Goal: Find specific page/section: Find specific page/section

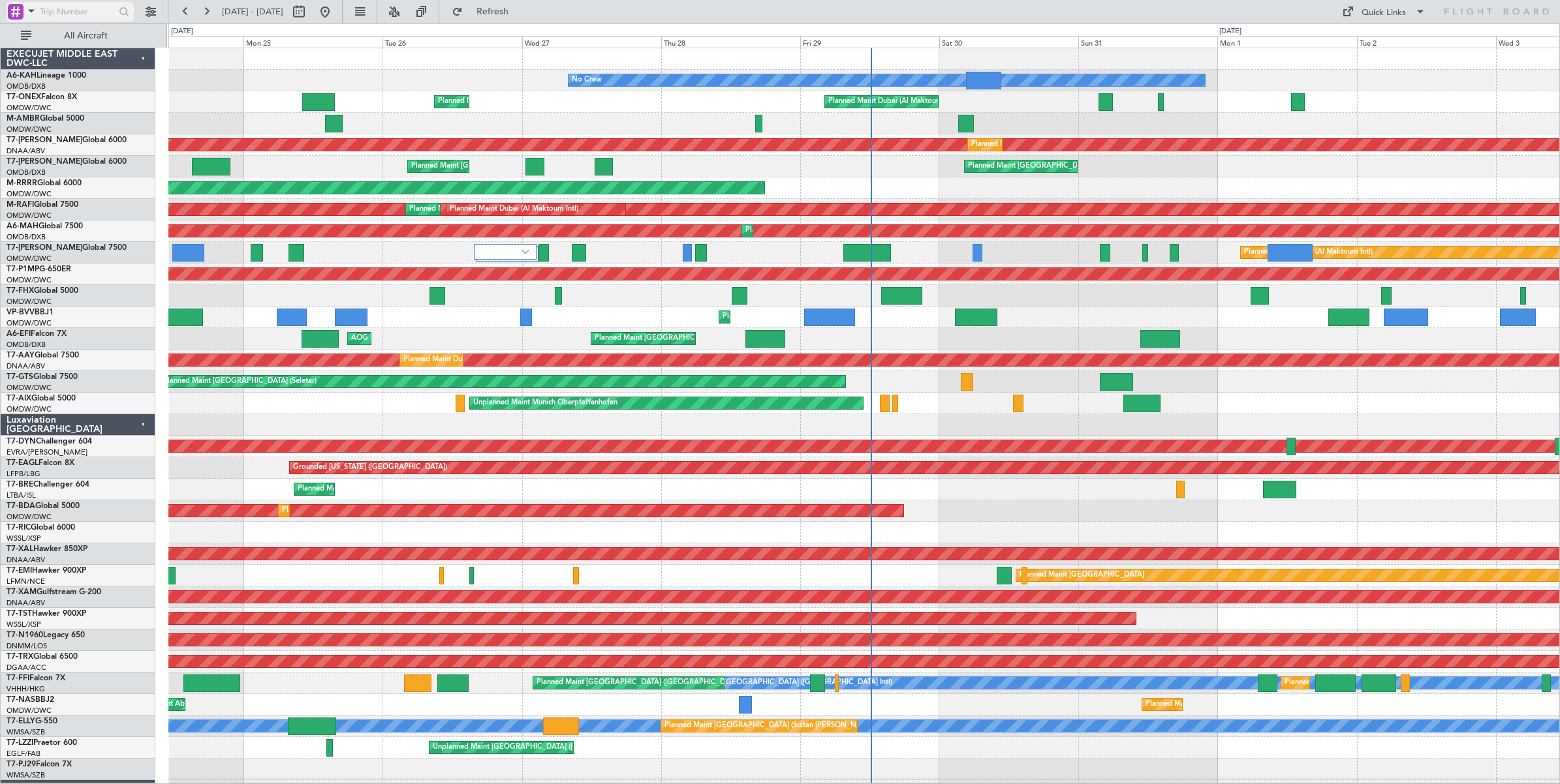
click at [33, 13] on span at bounding box center [31, 10] width 16 height 16
click at [54, 84] on span "A/C (Reg. or Type)" at bounding box center [66, 81] width 72 height 13
click at [72, 14] on input "text" at bounding box center [77, 11] width 75 height 20
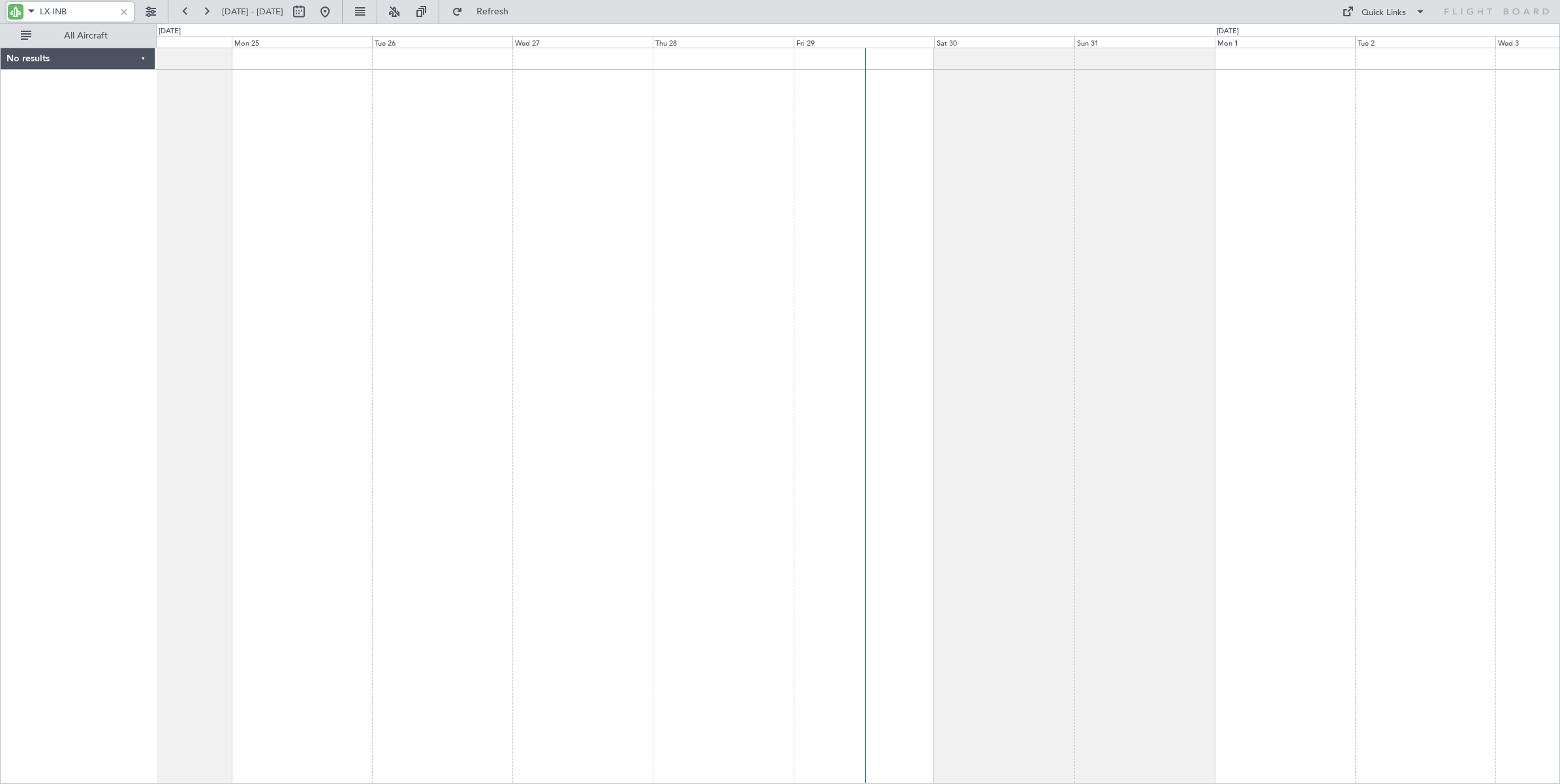
type input "LX-INB"
click at [48, 37] on span "All Aircraft" at bounding box center [86, 36] width 103 height 9
click at [65, 38] on span "Only With Activity" at bounding box center [86, 36] width 103 height 9
click at [149, 11] on button at bounding box center [150, 11] width 21 height 21
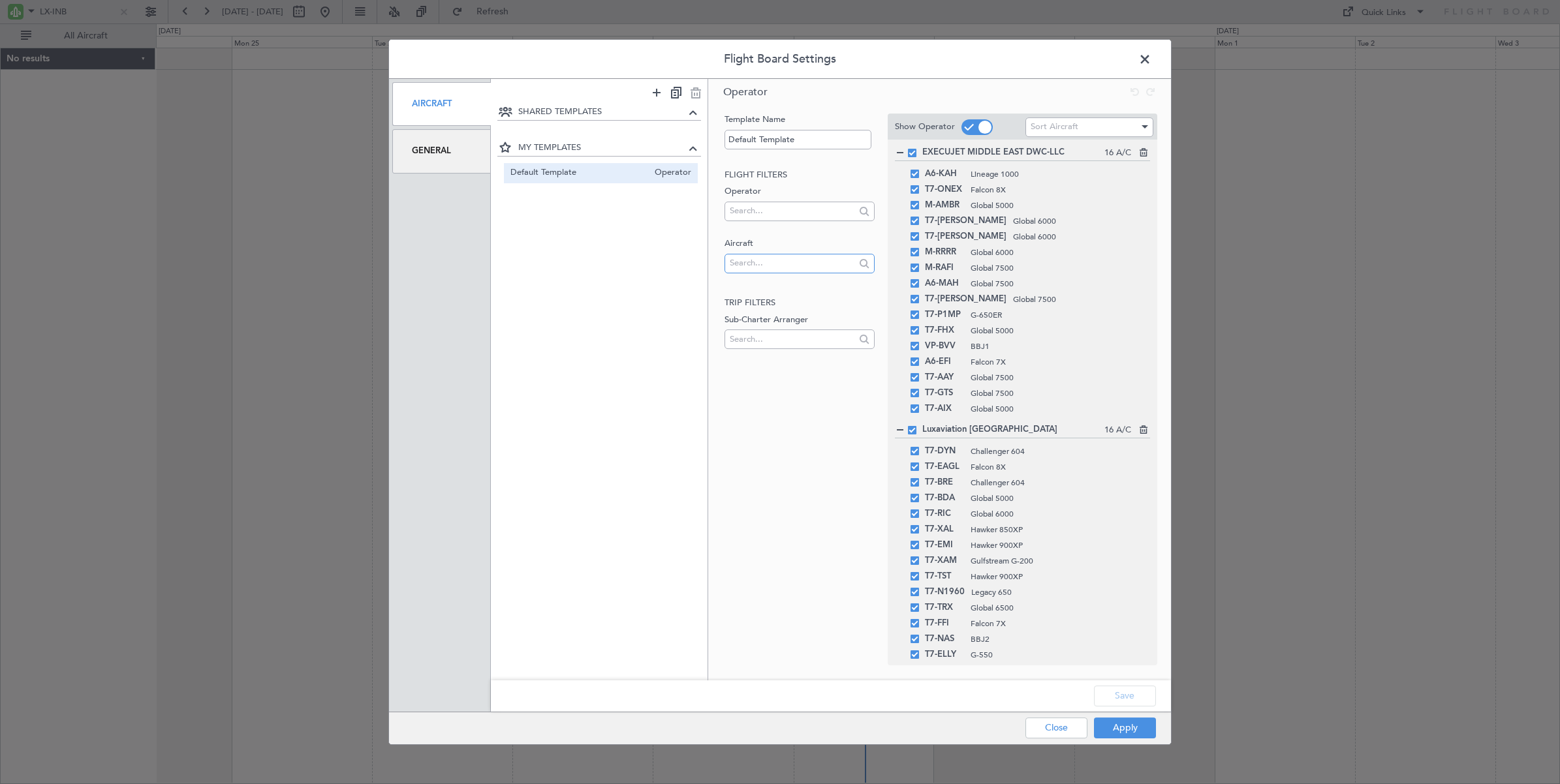
click at [764, 265] on input "text" at bounding box center [792, 262] width 125 height 20
type input "LX-INB"
click at [748, 285] on span "LX-INB" at bounding box center [798, 284] width 129 height 20
click at [1127, 729] on button "Apply" at bounding box center [1125, 728] width 62 height 21
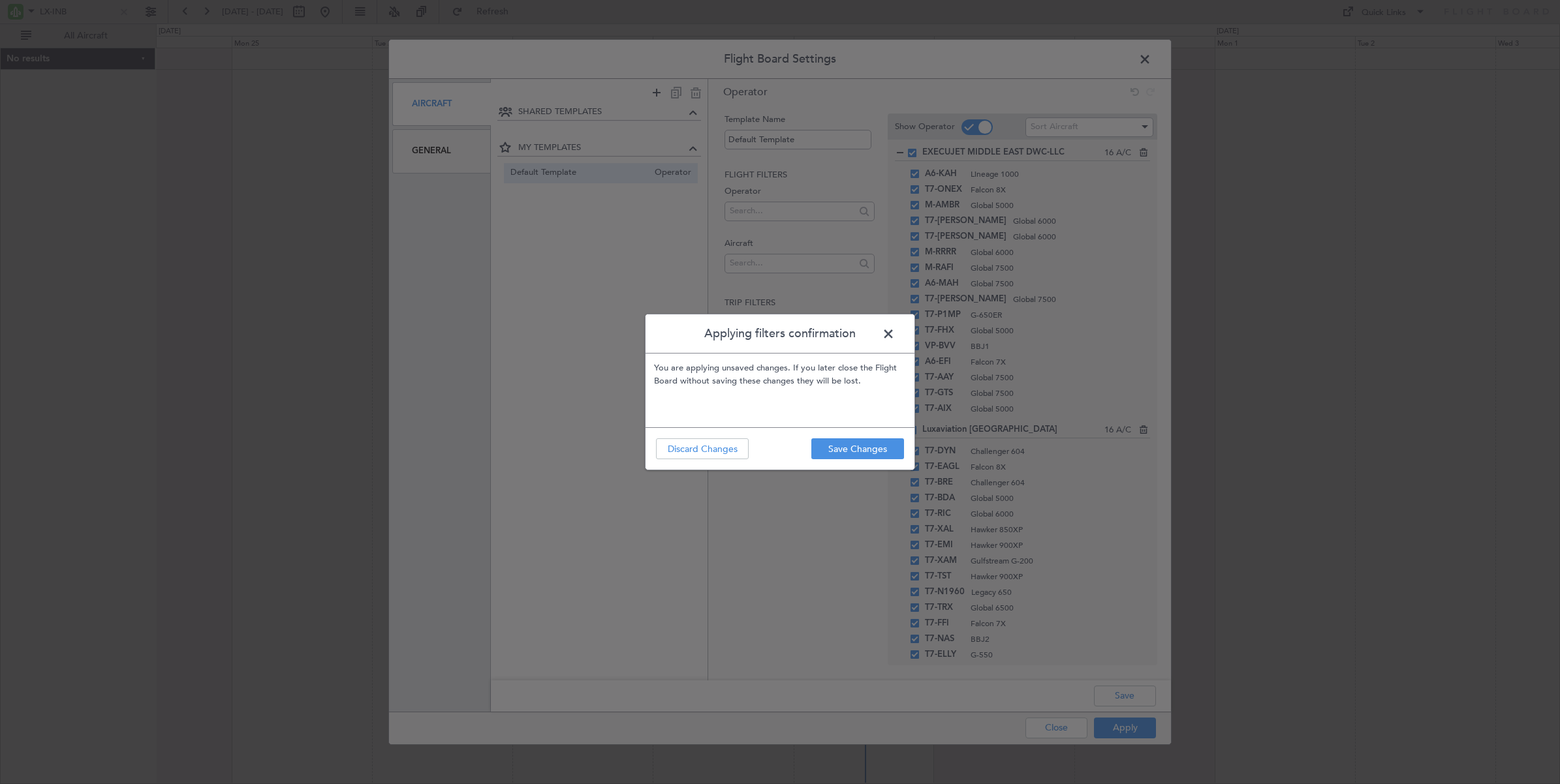
click at [894, 335] on span at bounding box center [894, 337] width 0 height 26
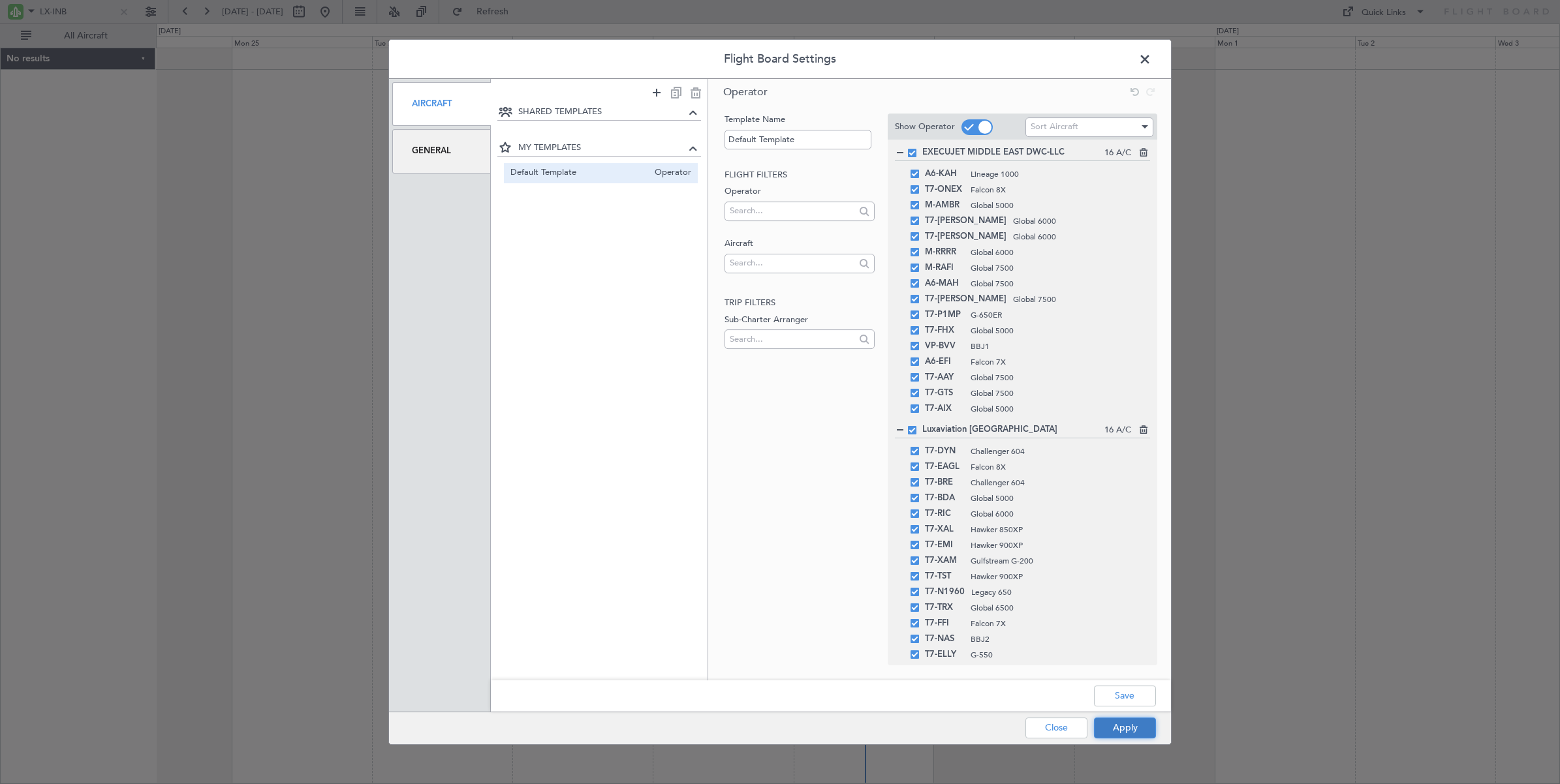
click at [1123, 731] on button "Apply" at bounding box center [1125, 728] width 62 height 21
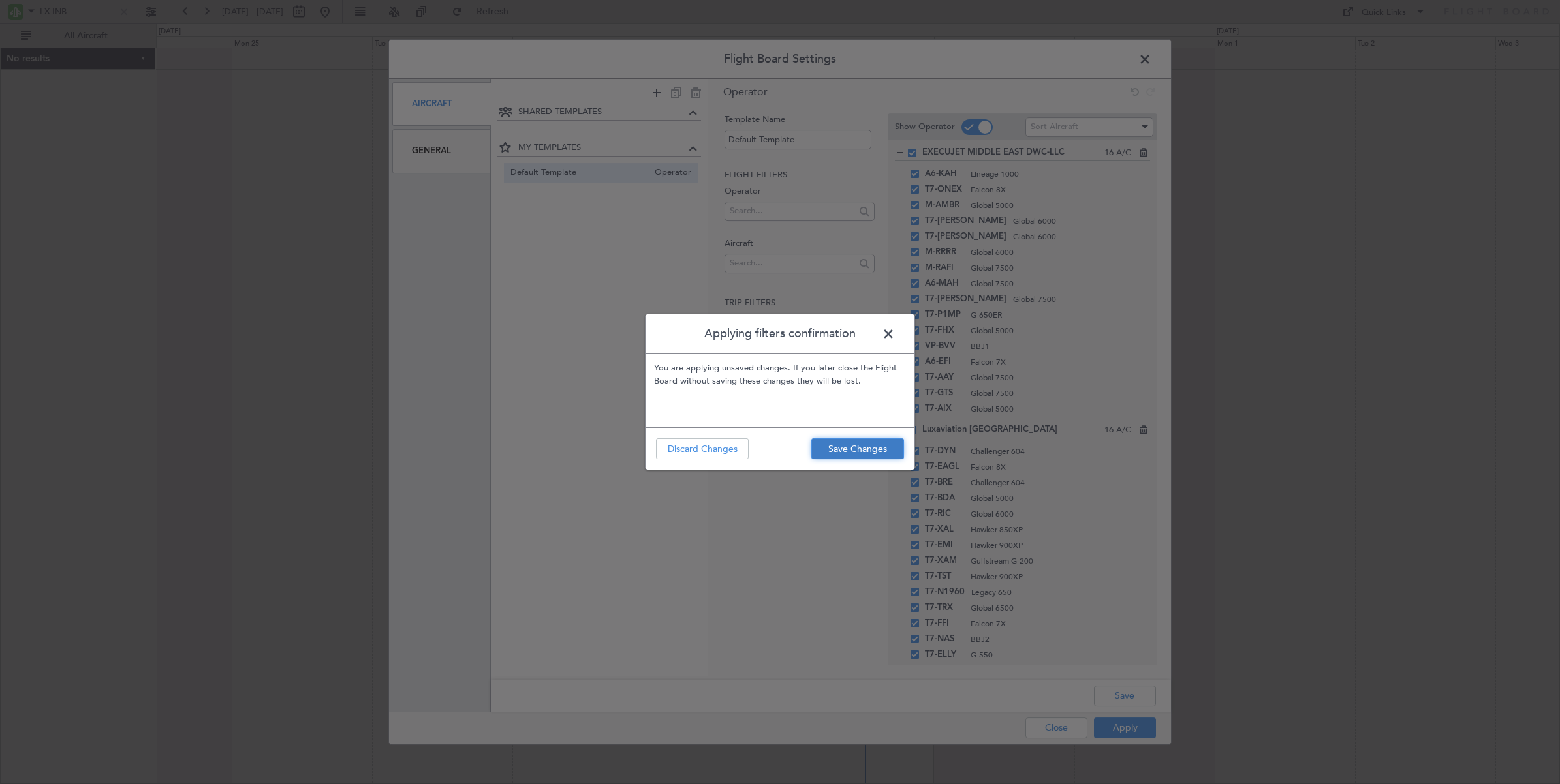
click at [852, 451] on button "Save Changes" at bounding box center [858, 448] width 93 height 21
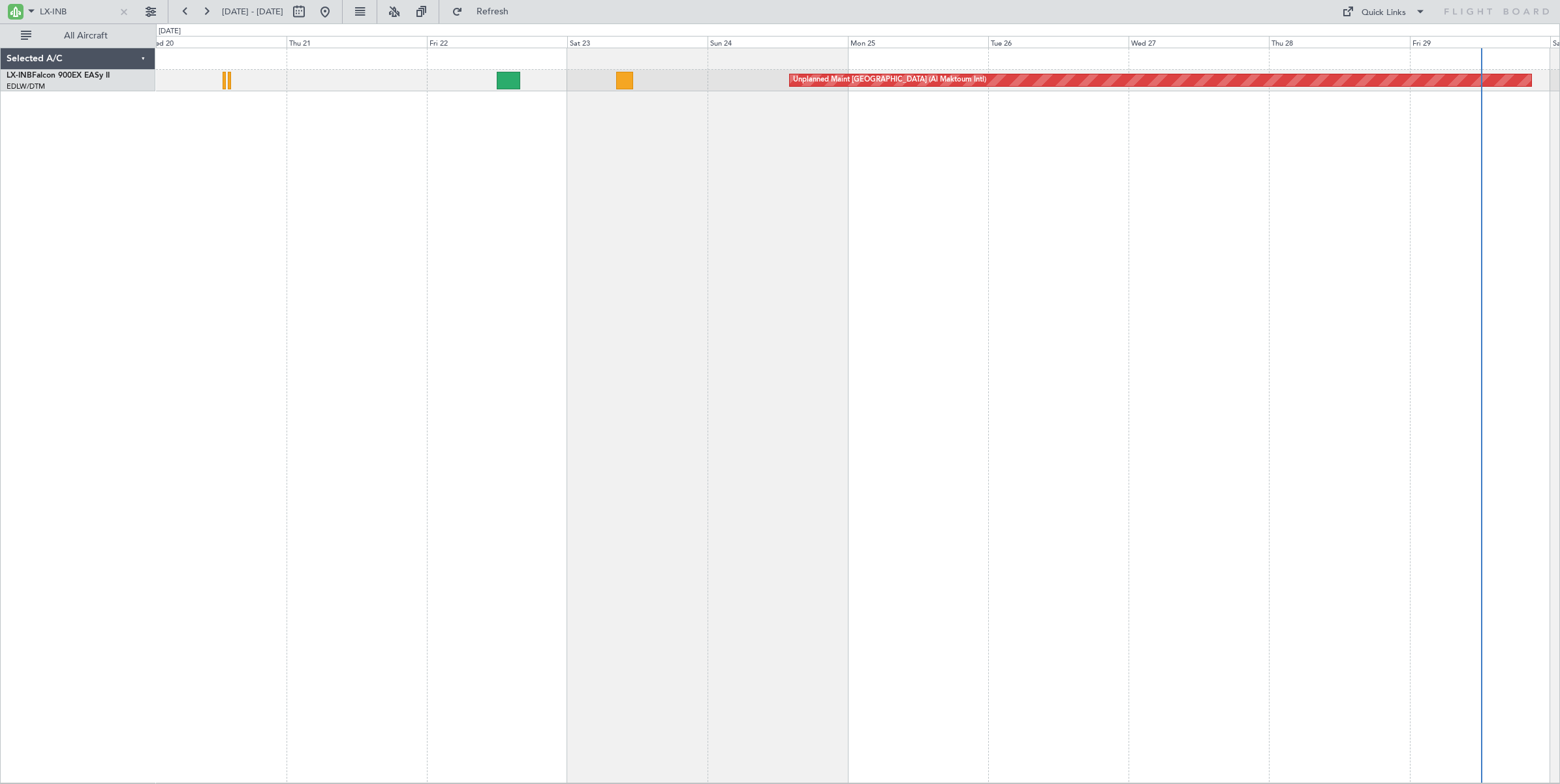
click at [925, 168] on div "Unplanned Maint Dubai (Al Maktoum Intl) Planned Maint Geneva (Cointrin)" at bounding box center [858, 416] width 1404 height 736
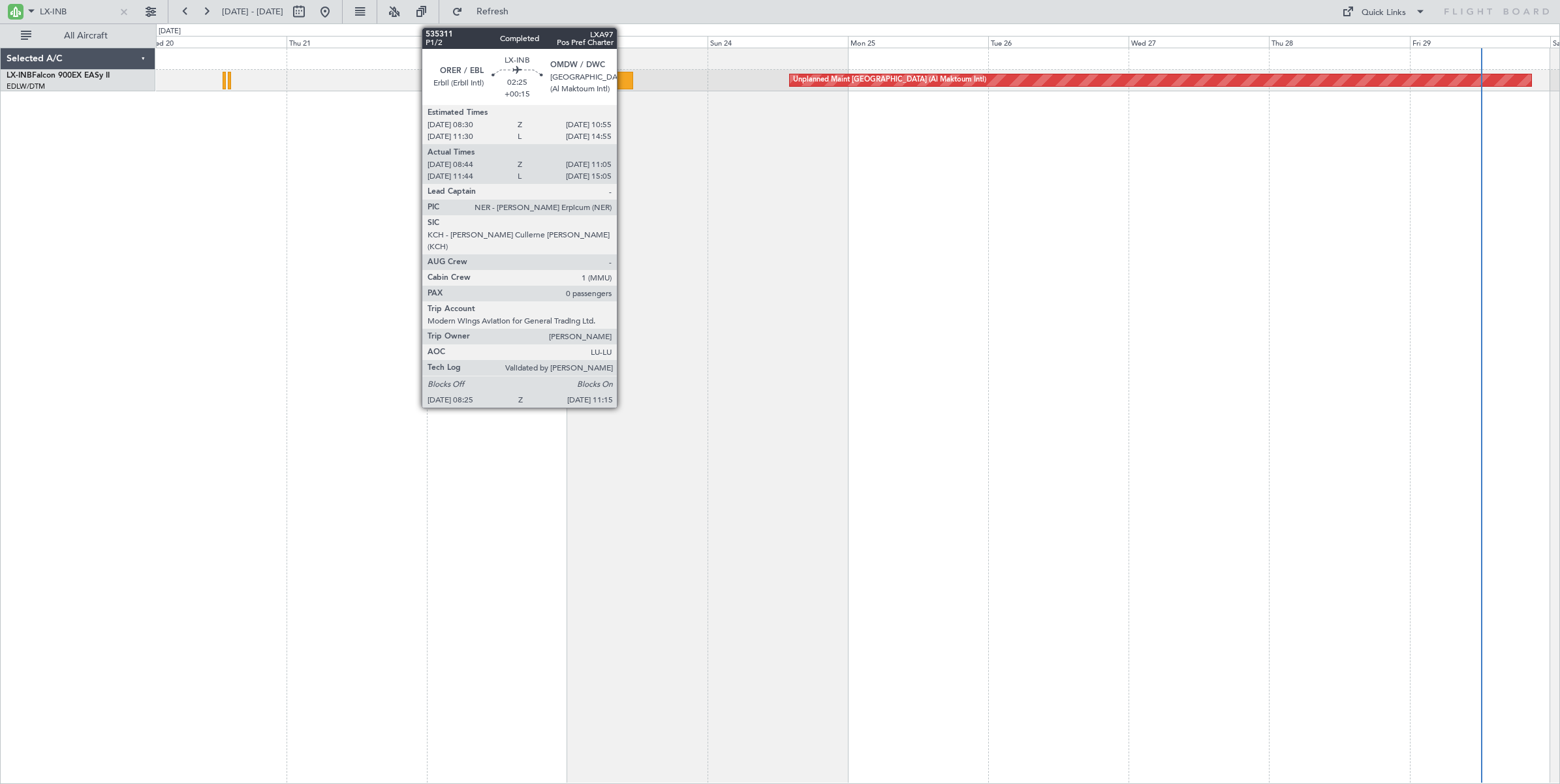
click at [623, 83] on div at bounding box center [624, 80] width 17 height 18
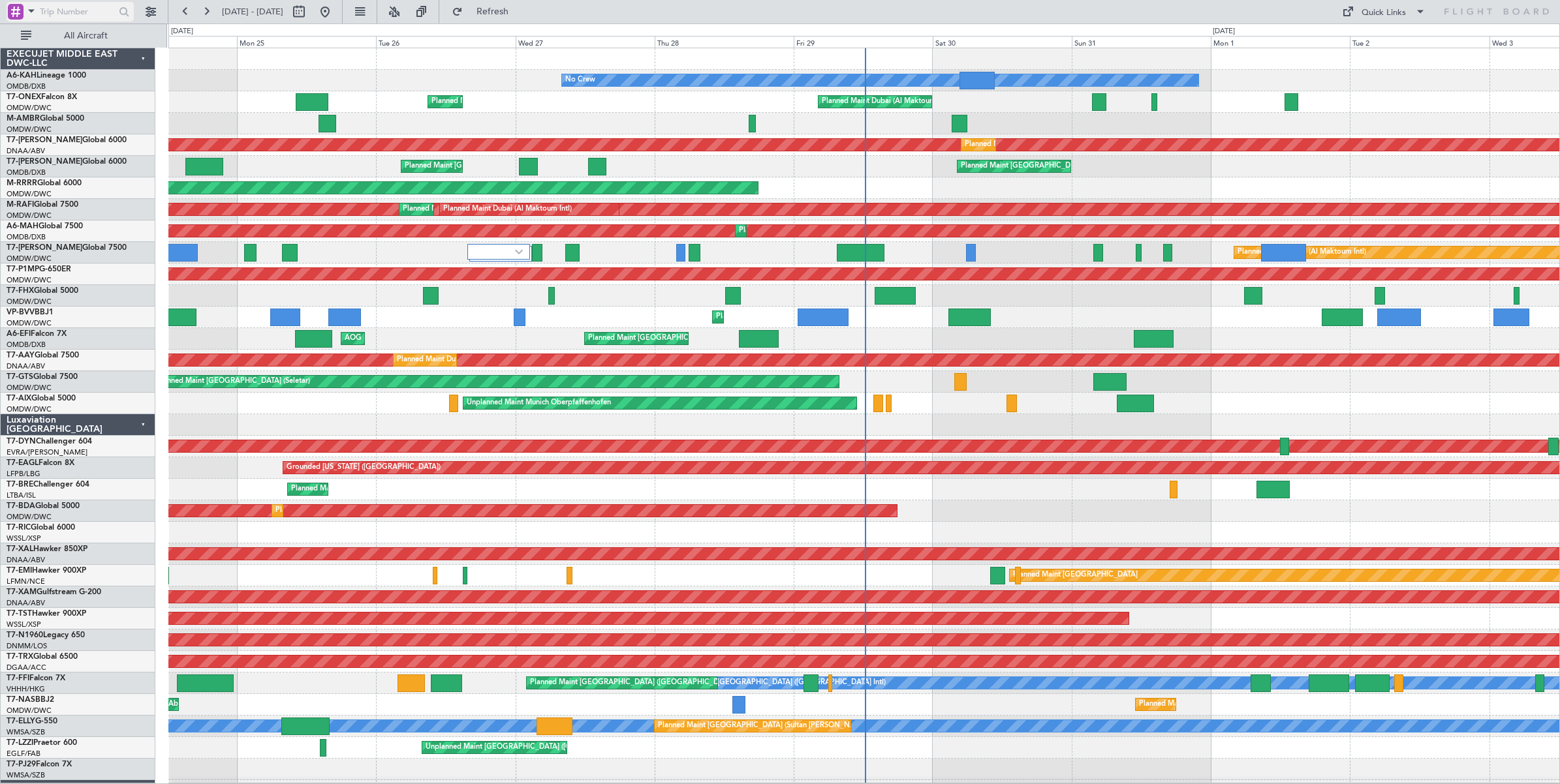
click at [73, 8] on input "text" at bounding box center [77, 11] width 75 height 20
click at [33, 13] on span at bounding box center [31, 10] width 16 height 16
click at [50, 84] on span "A/C (Reg. or Type)" at bounding box center [66, 81] width 72 height 13
click at [67, 8] on input "text" at bounding box center [77, 11] width 75 height 20
click at [145, 8] on button at bounding box center [150, 11] width 21 height 21
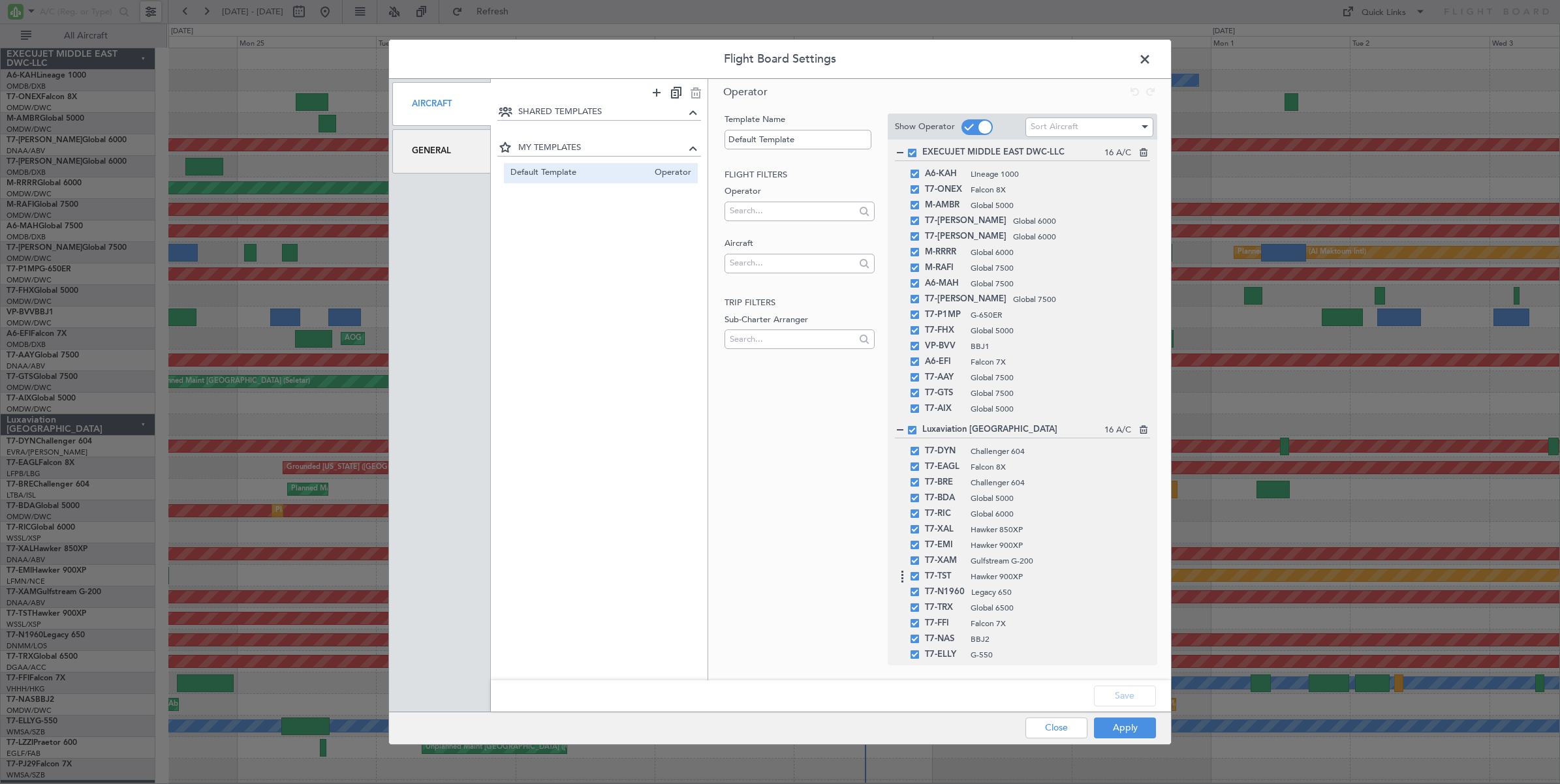
scroll to position [95, 0]
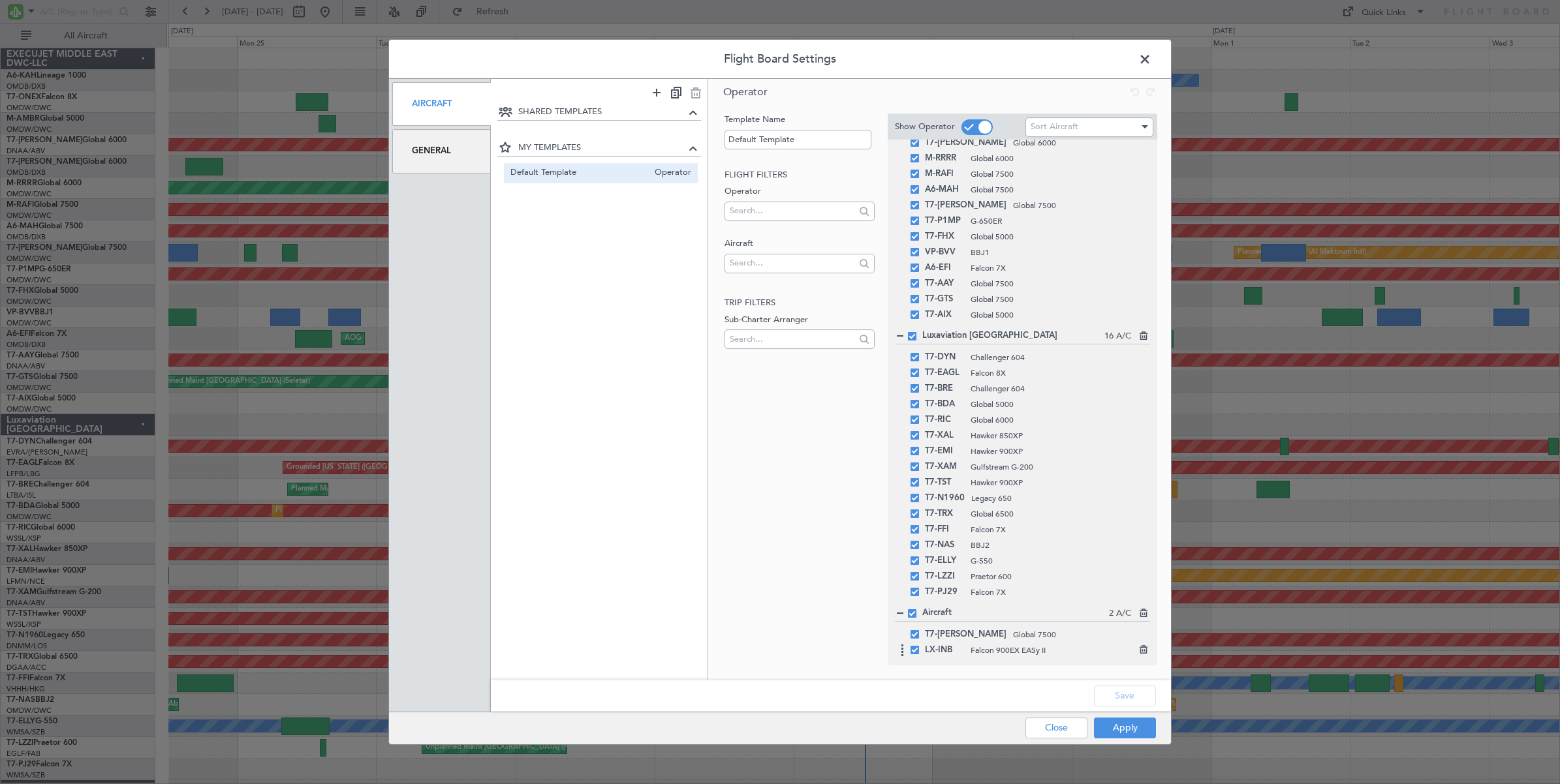
click at [1138, 648] on icon at bounding box center [1142, 648] width 9 height 9
click at [1123, 693] on button "Save" at bounding box center [1125, 696] width 62 height 21
click at [1125, 729] on button "Apply" at bounding box center [1125, 728] width 62 height 21
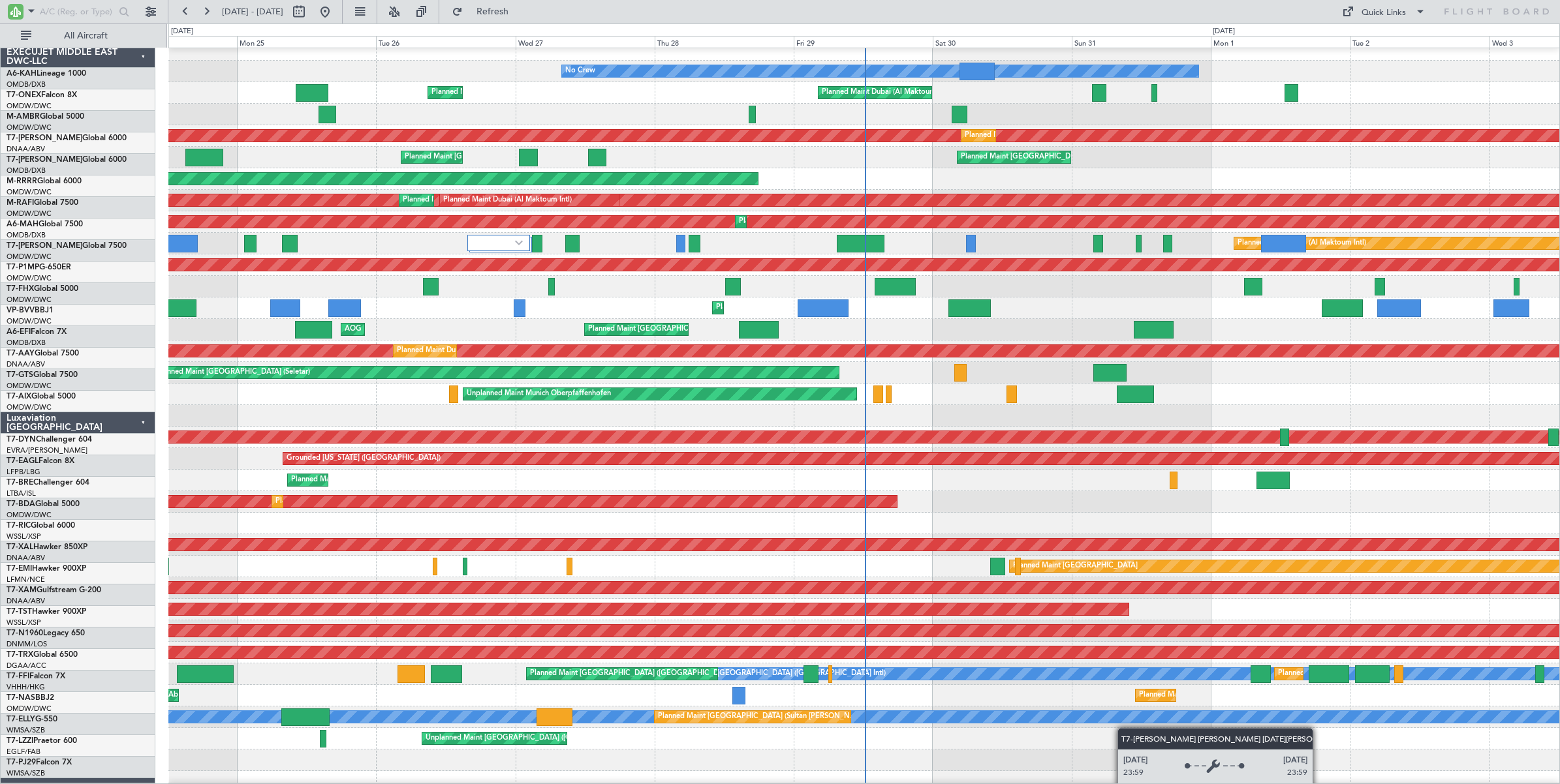
scroll to position [0, 0]
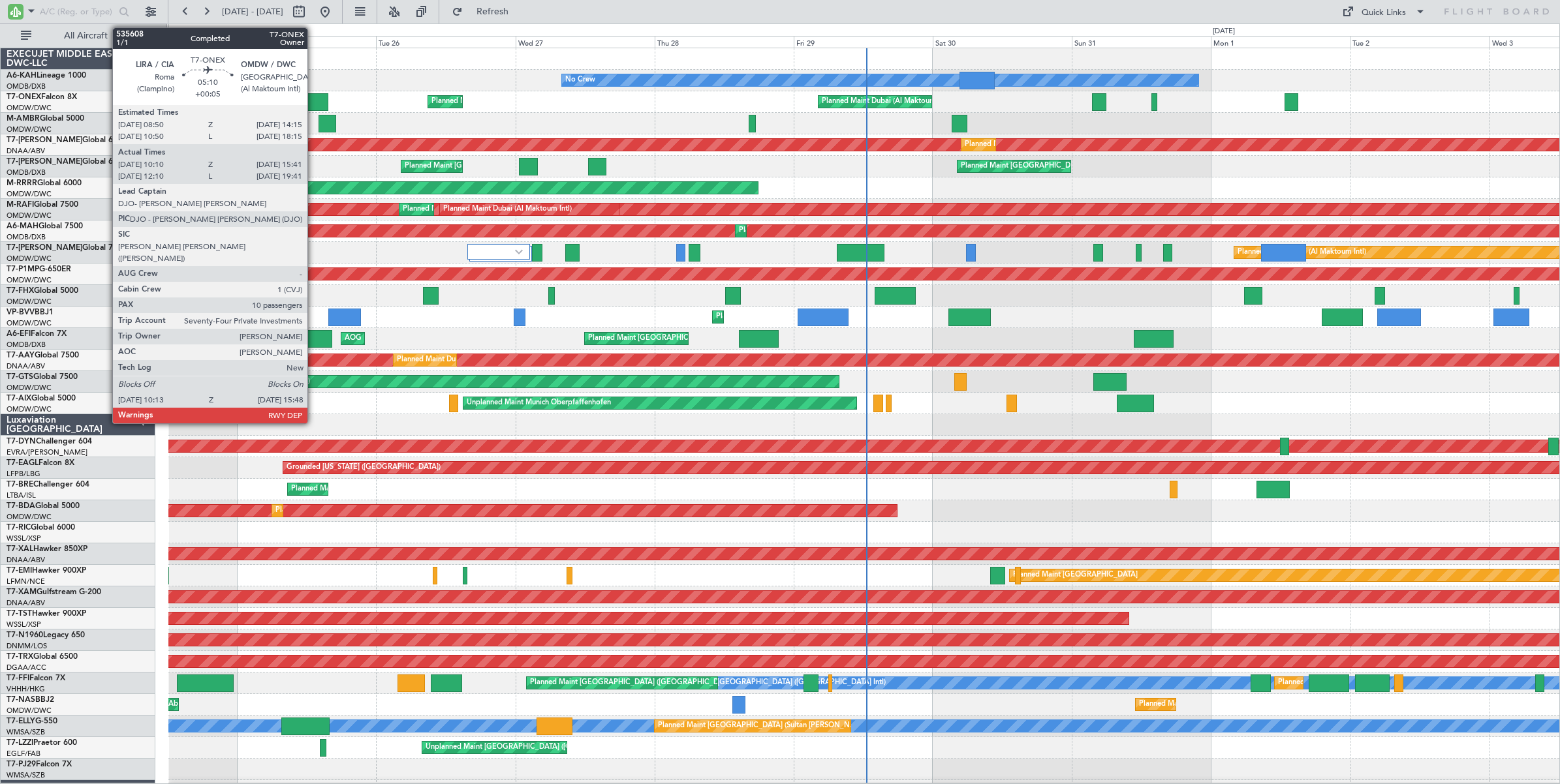
click at [314, 102] on div at bounding box center [311, 102] width 33 height 18
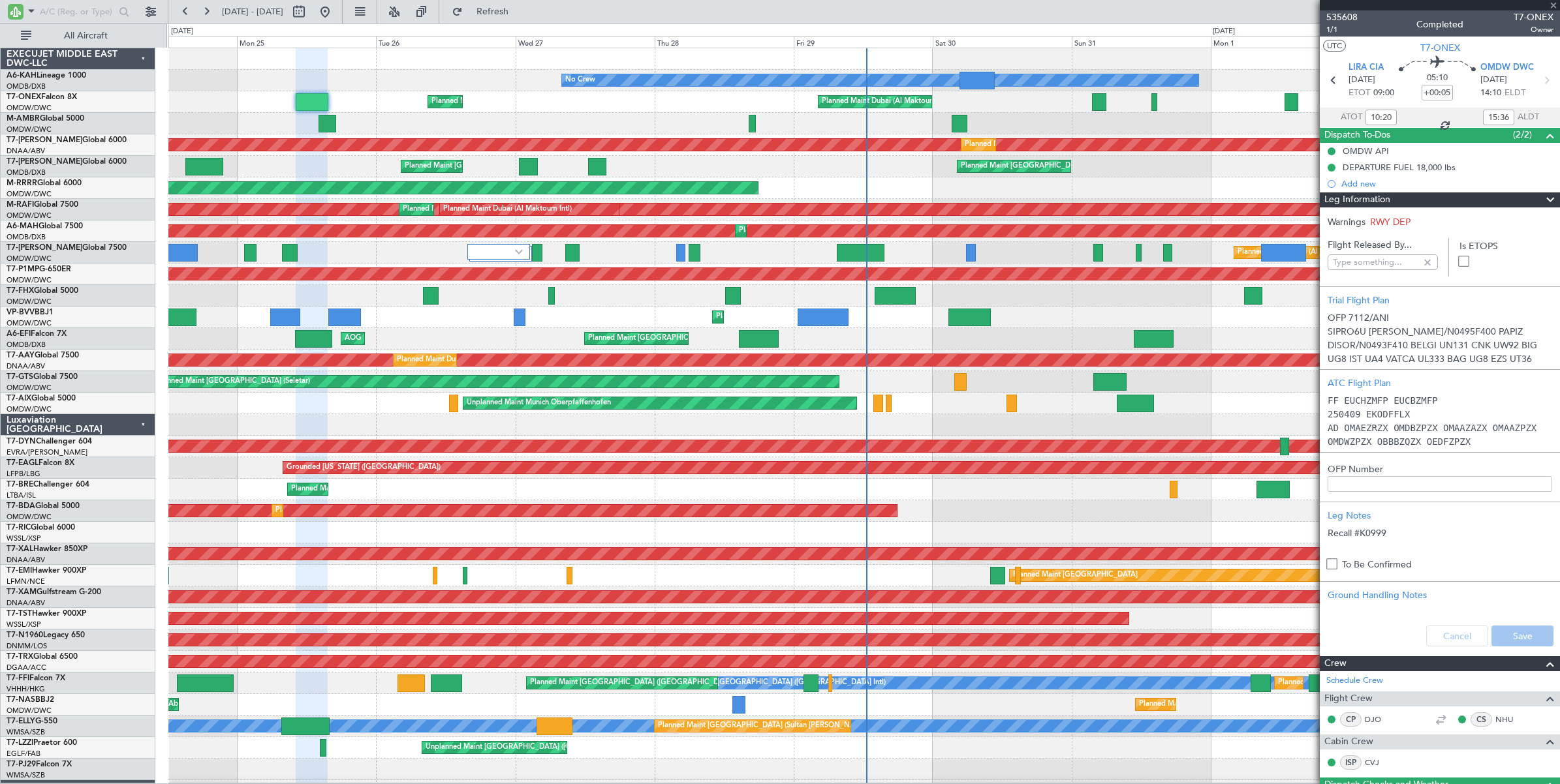
type input "[PERSON_NAME] (SYS)"
type input "7112"
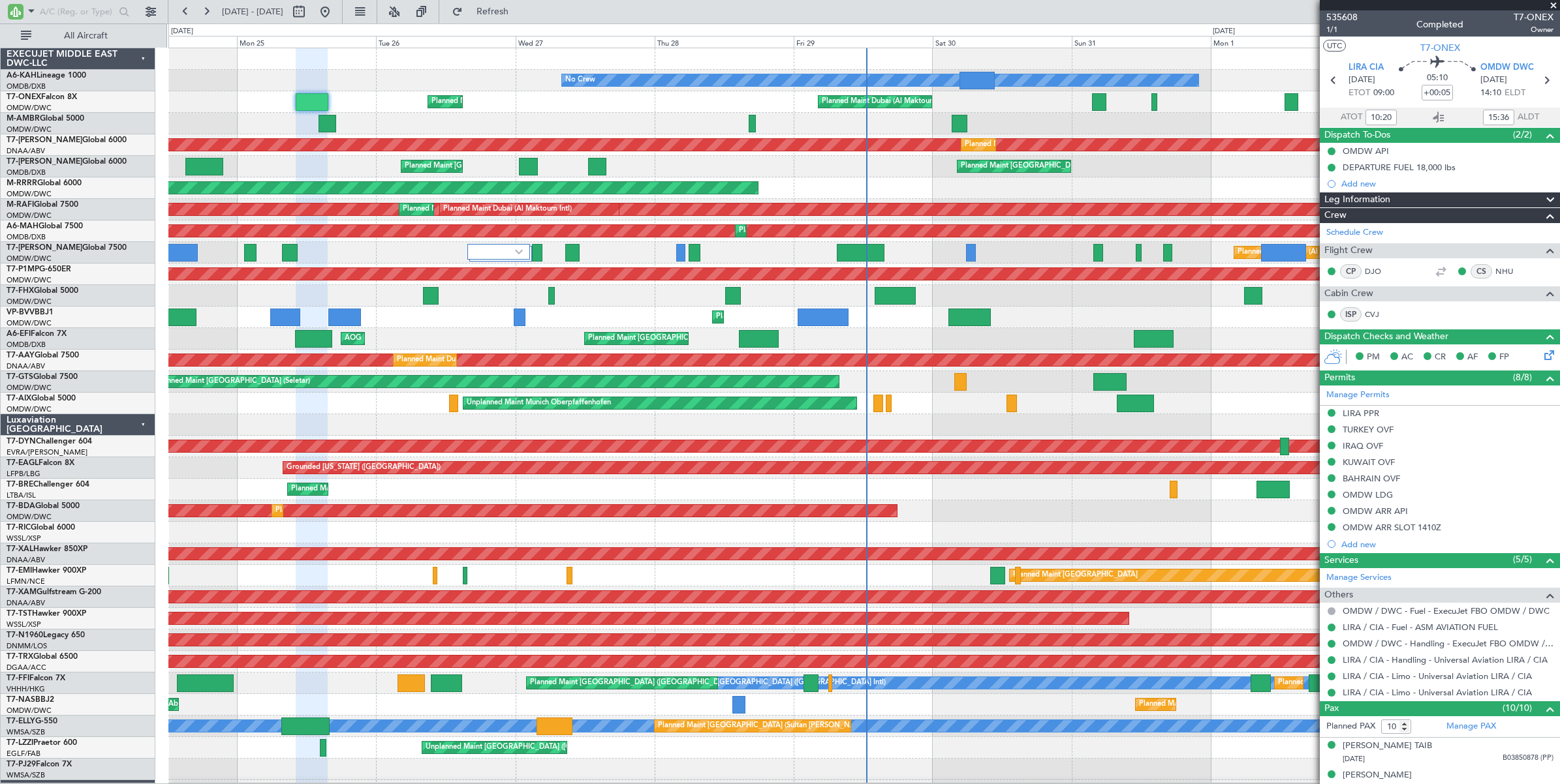
click at [1553, 3] on span at bounding box center [1553, 6] width 13 height 11
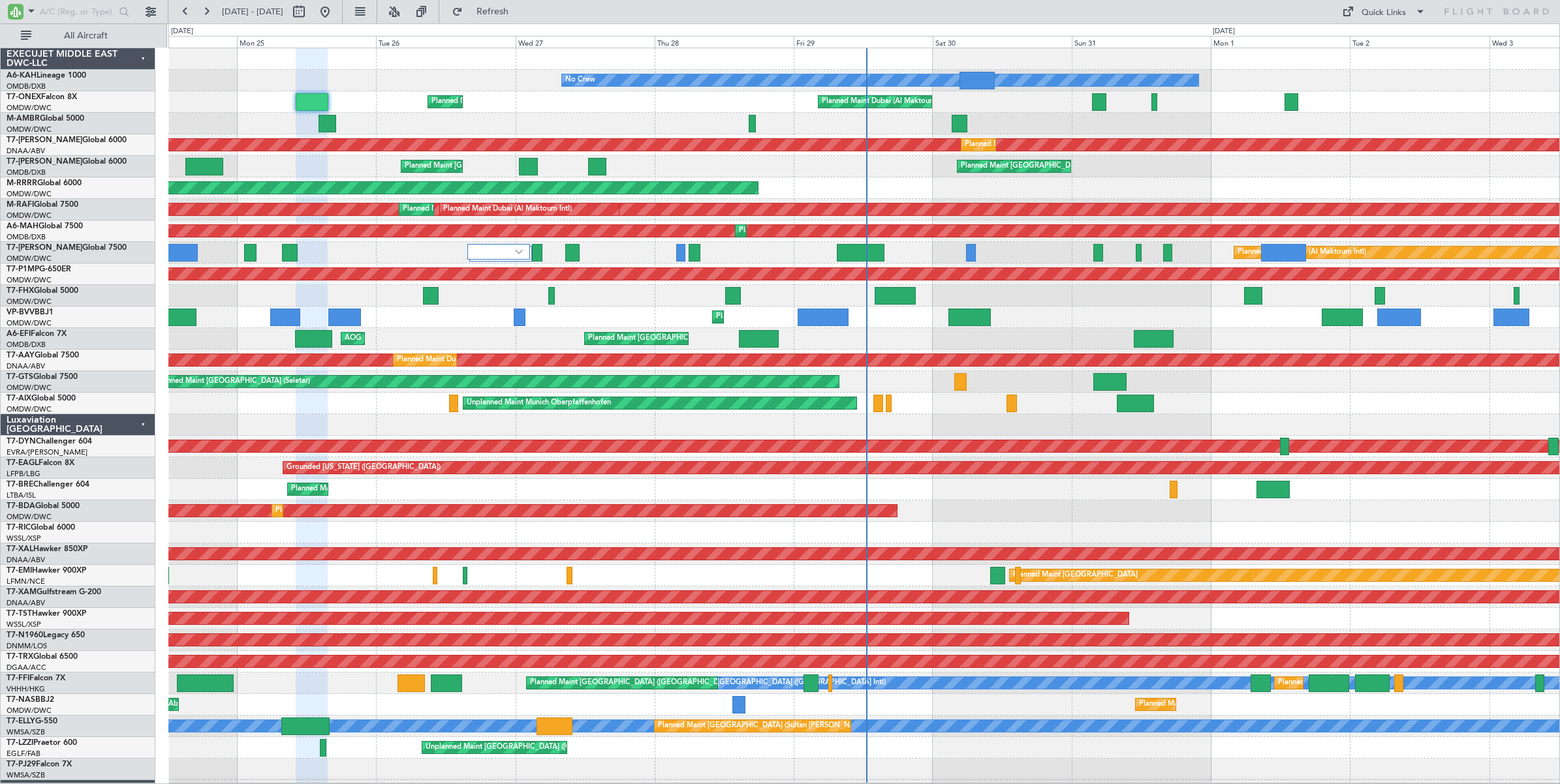
type input "0"
